Goal: Information Seeking & Learning: Learn about a topic

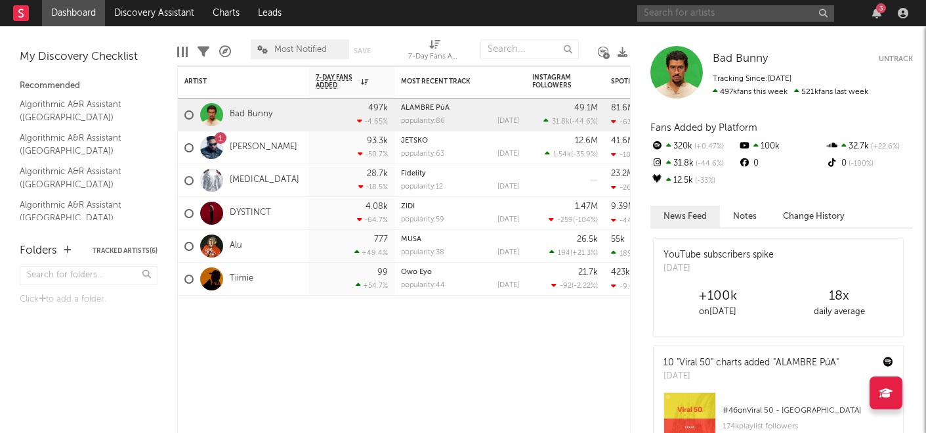
click at [731, 14] on input "text" at bounding box center [735, 13] width 197 height 16
click at [766, 19] on input "kybba" at bounding box center [735, 13] width 197 height 16
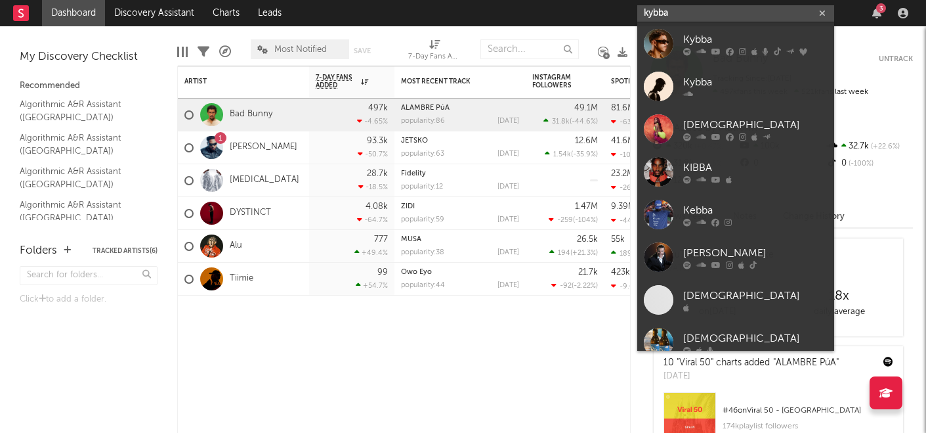
type input "kybba"
click at [771, 47] on div at bounding box center [755, 51] width 144 height 8
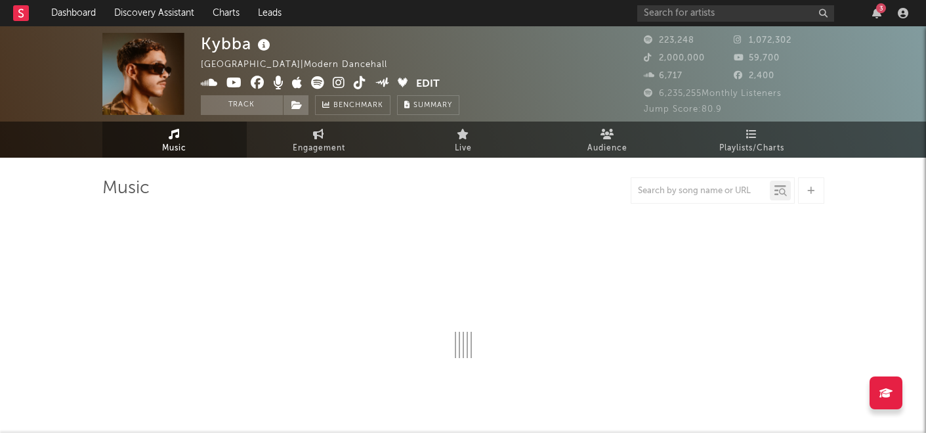
select select "6m"
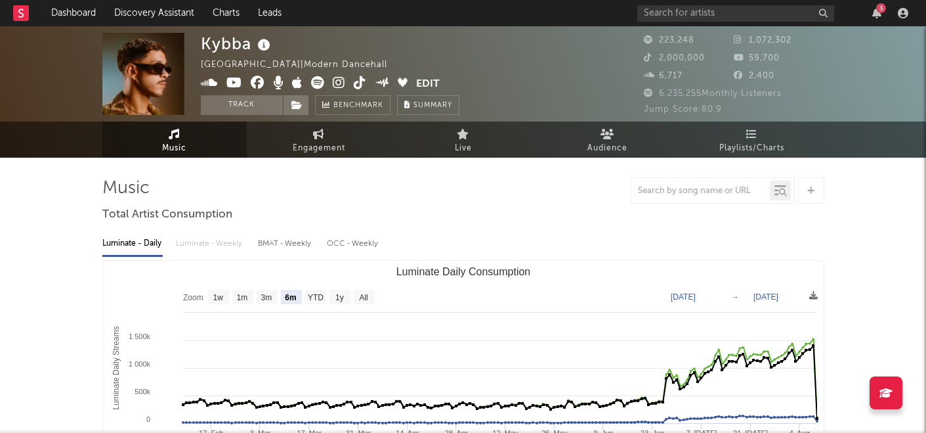
click at [210, 82] on icon at bounding box center [209, 82] width 17 height 13
